Goal: Find specific page/section: Find specific page/section

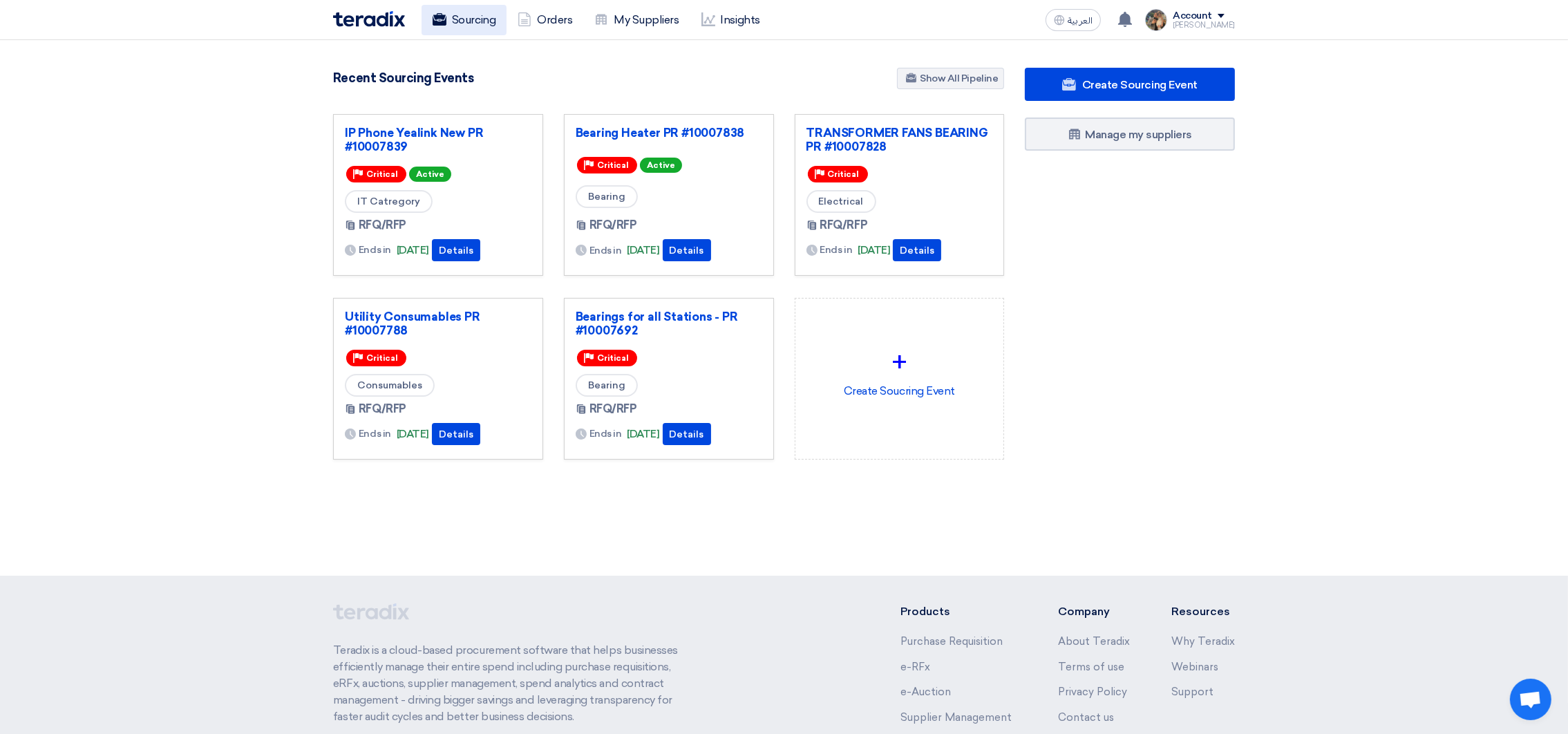
click at [453, 28] on link "Sourcing" at bounding box center [464, 20] width 85 height 30
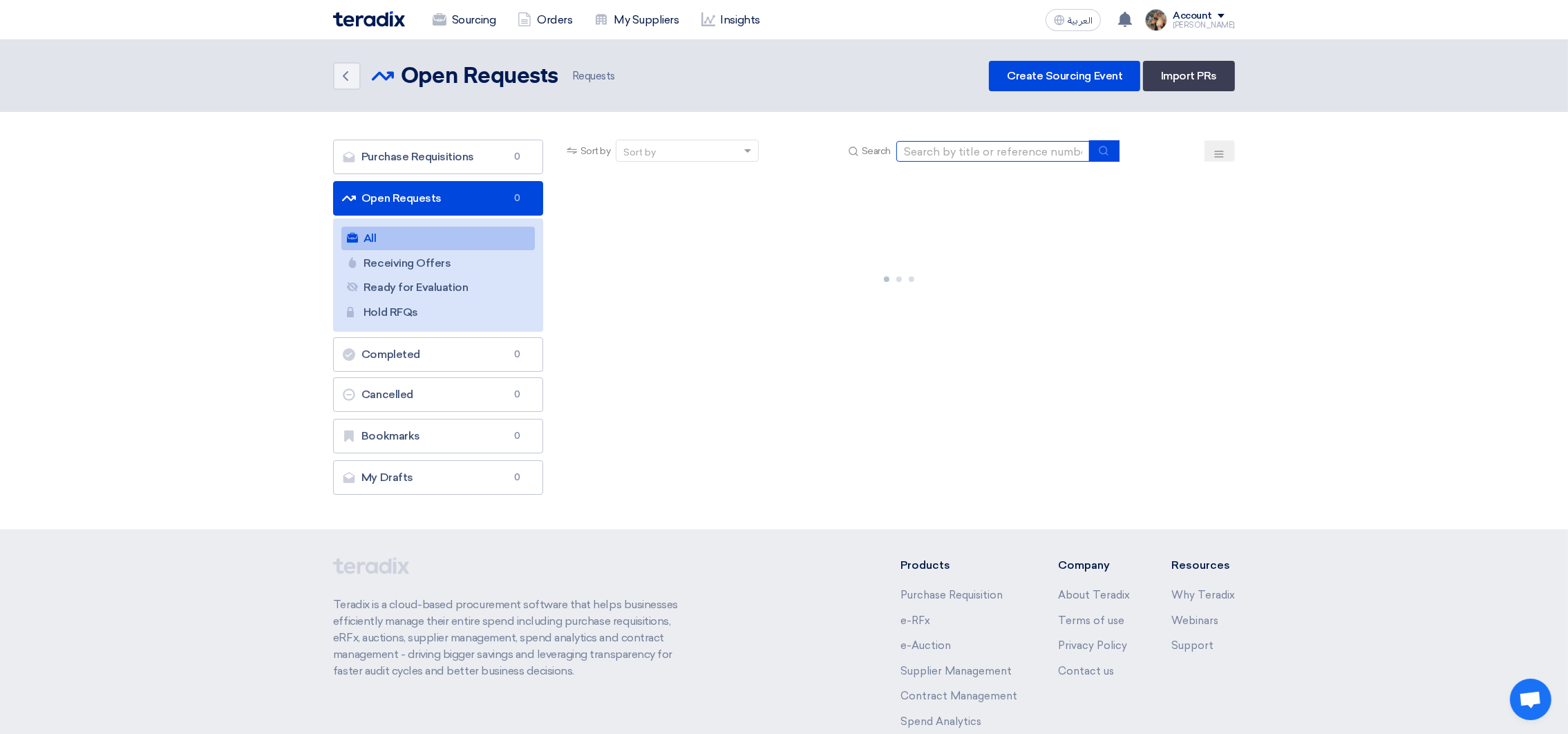
click at [1005, 152] on input at bounding box center [992, 151] width 194 height 20
paste input "10007847"
type input "10007847"
click at [1094, 154] on button "submit" at bounding box center [1104, 151] width 30 height 21
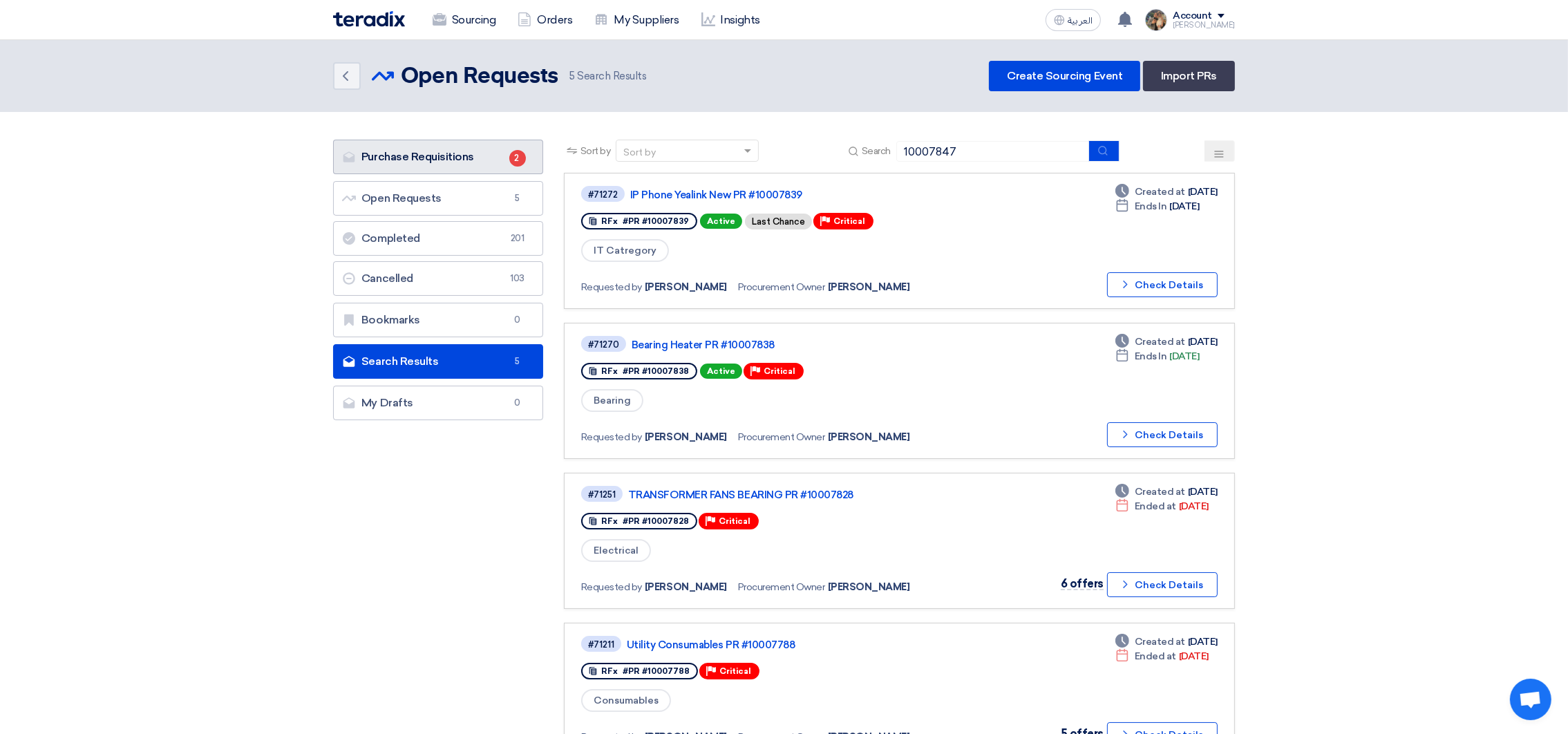
click at [474, 157] on link "Purchase Requisitions Purchase Requisitions 2" at bounding box center [438, 156] width 210 height 34
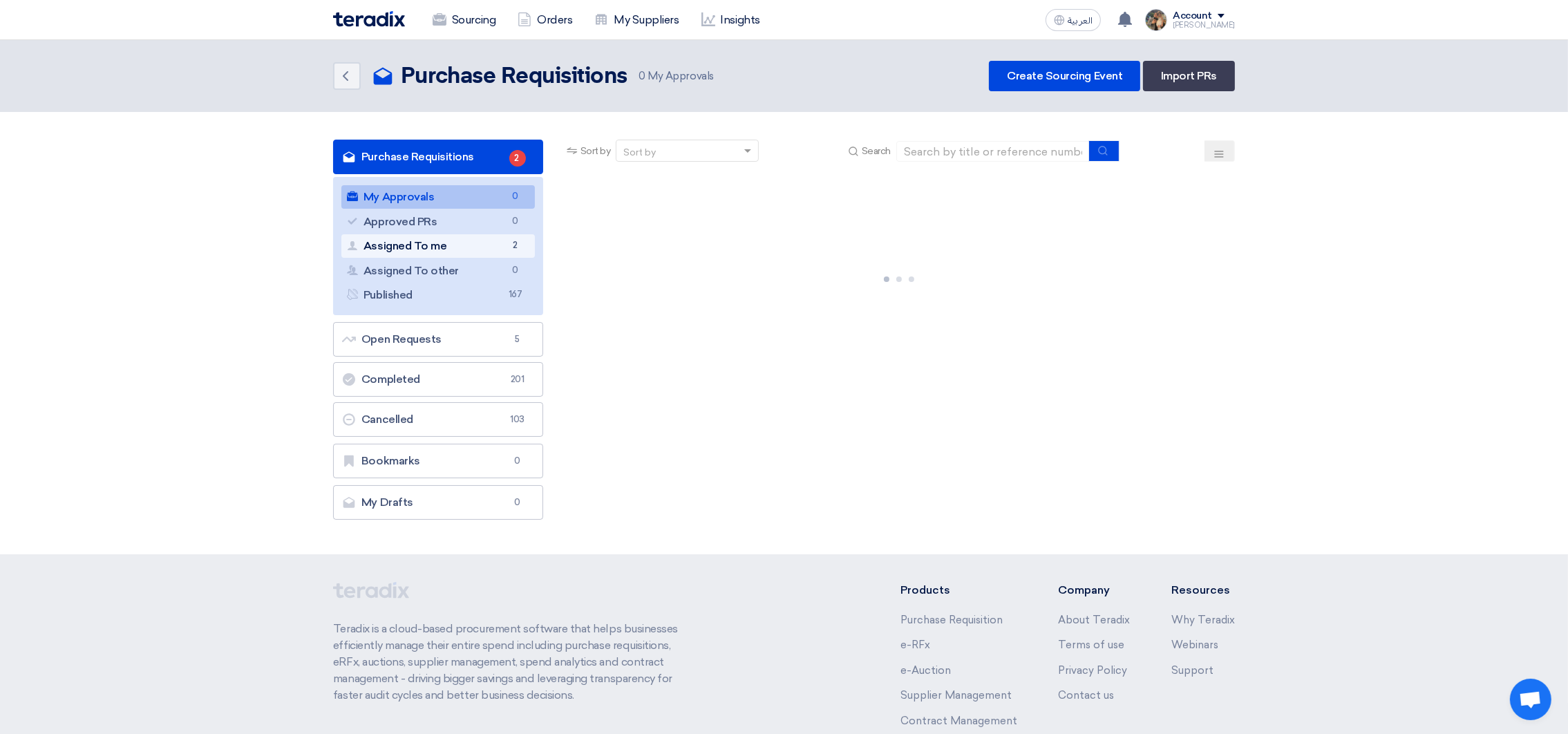
click at [488, 238] on link "Assigned To me Assigned To me 2" at bounding box center [438, 246] width 194 height 23
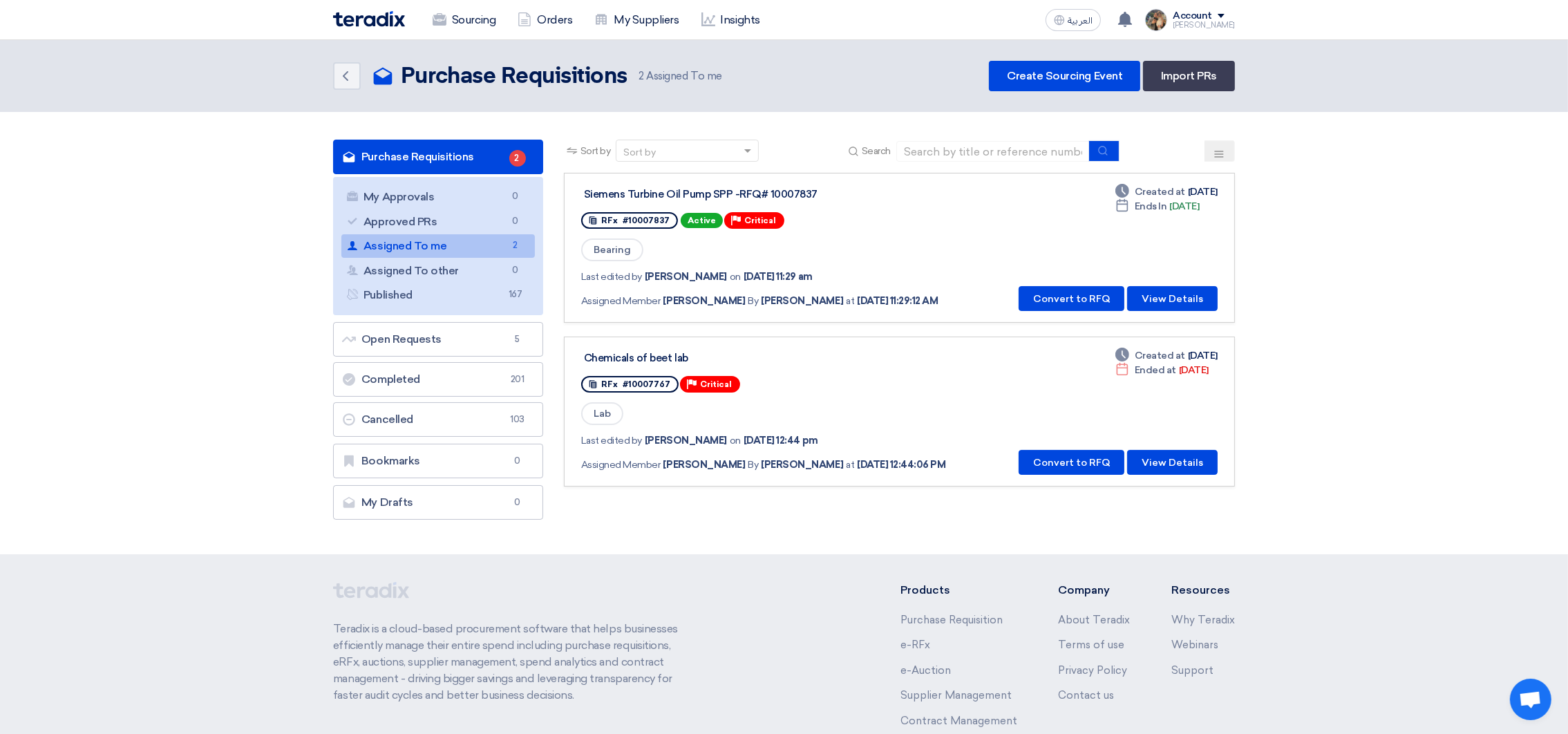
click at [382, 23] on img at bounding box center [369, 19] width 72 height 16
